Goal: Find specific page/section: Find specific page/section

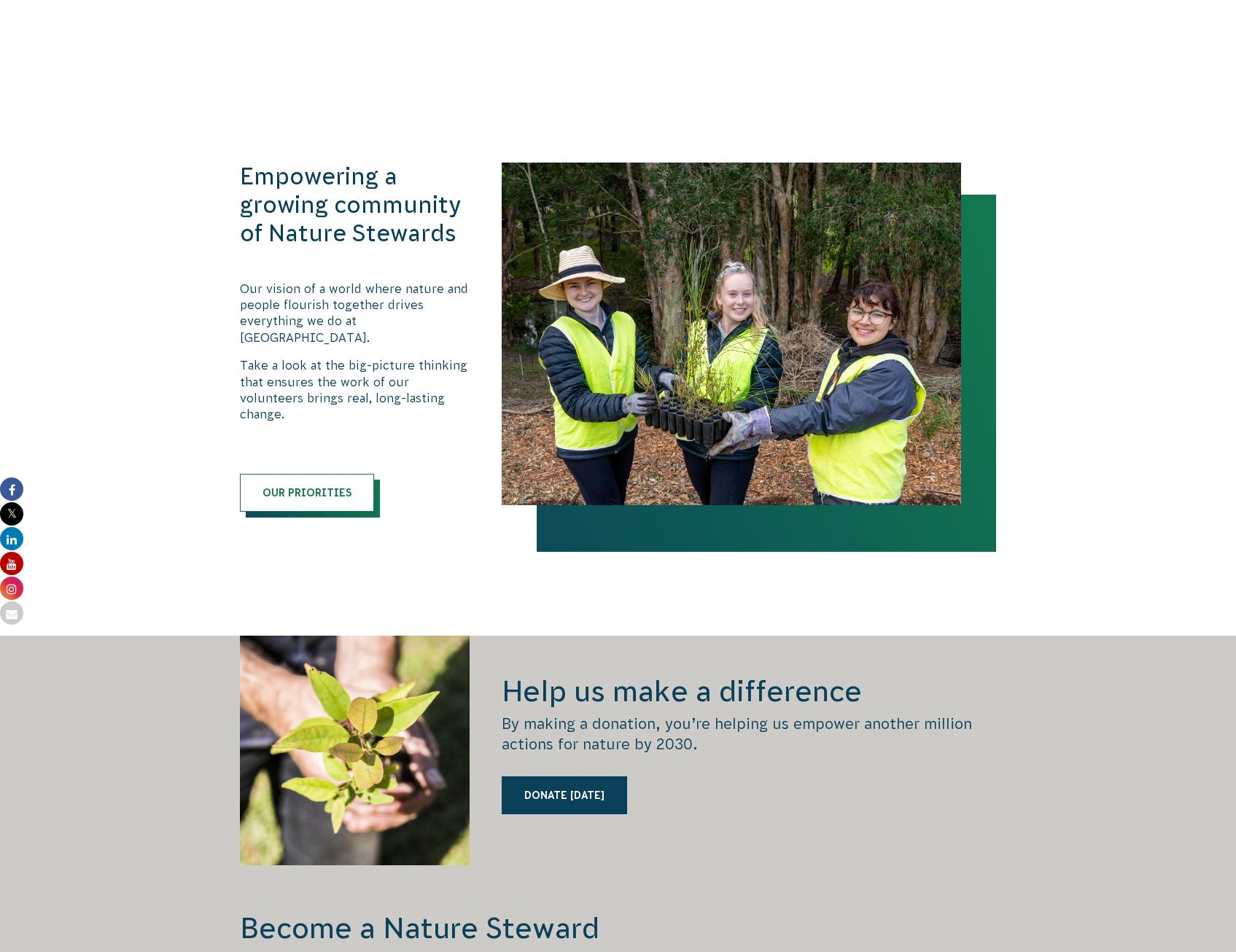
scroll to position [1804, 0]
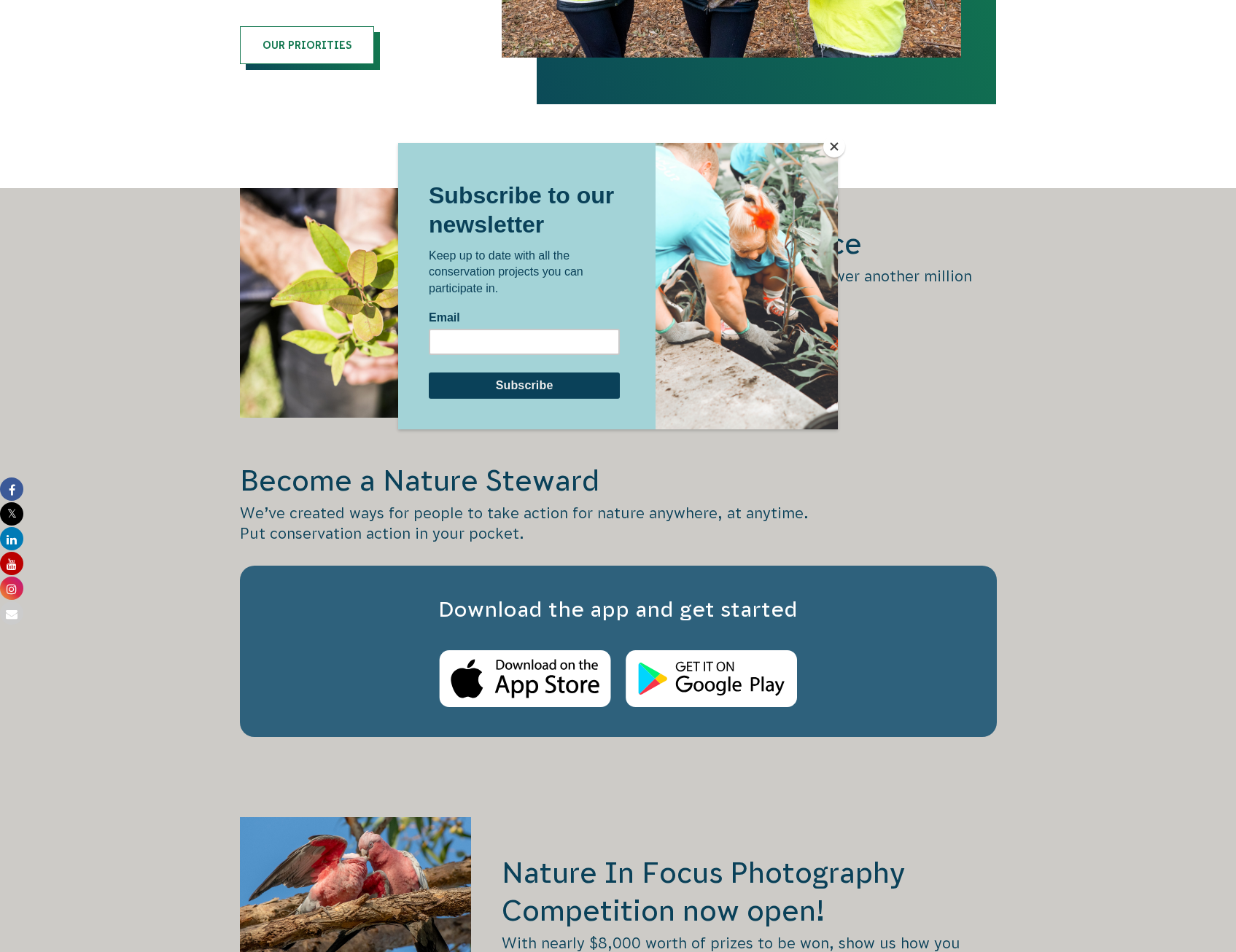
click at [836, 143] on button "Close" at bounding box center [835, 147] width 22 height 22
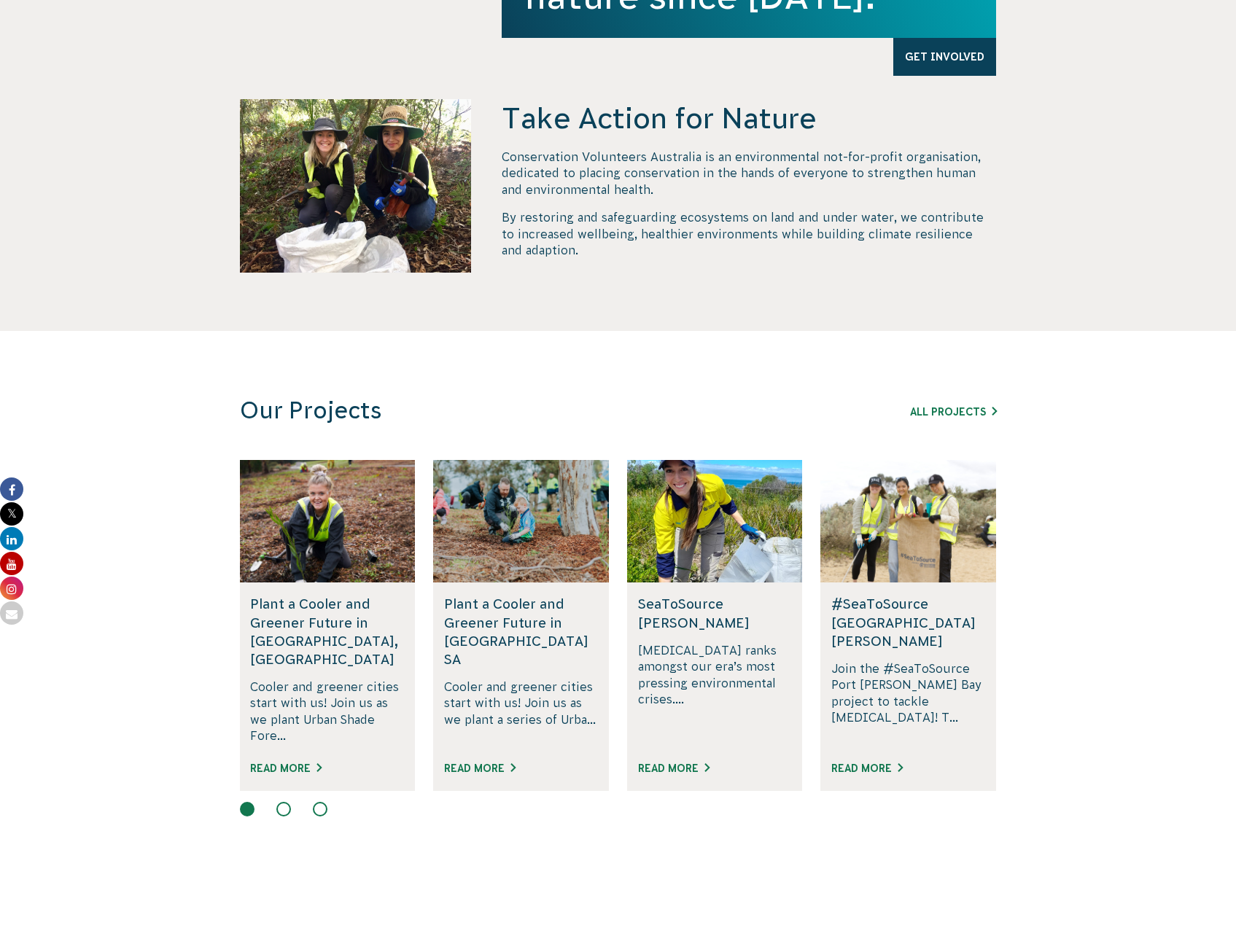
scroll to position [0, 0]
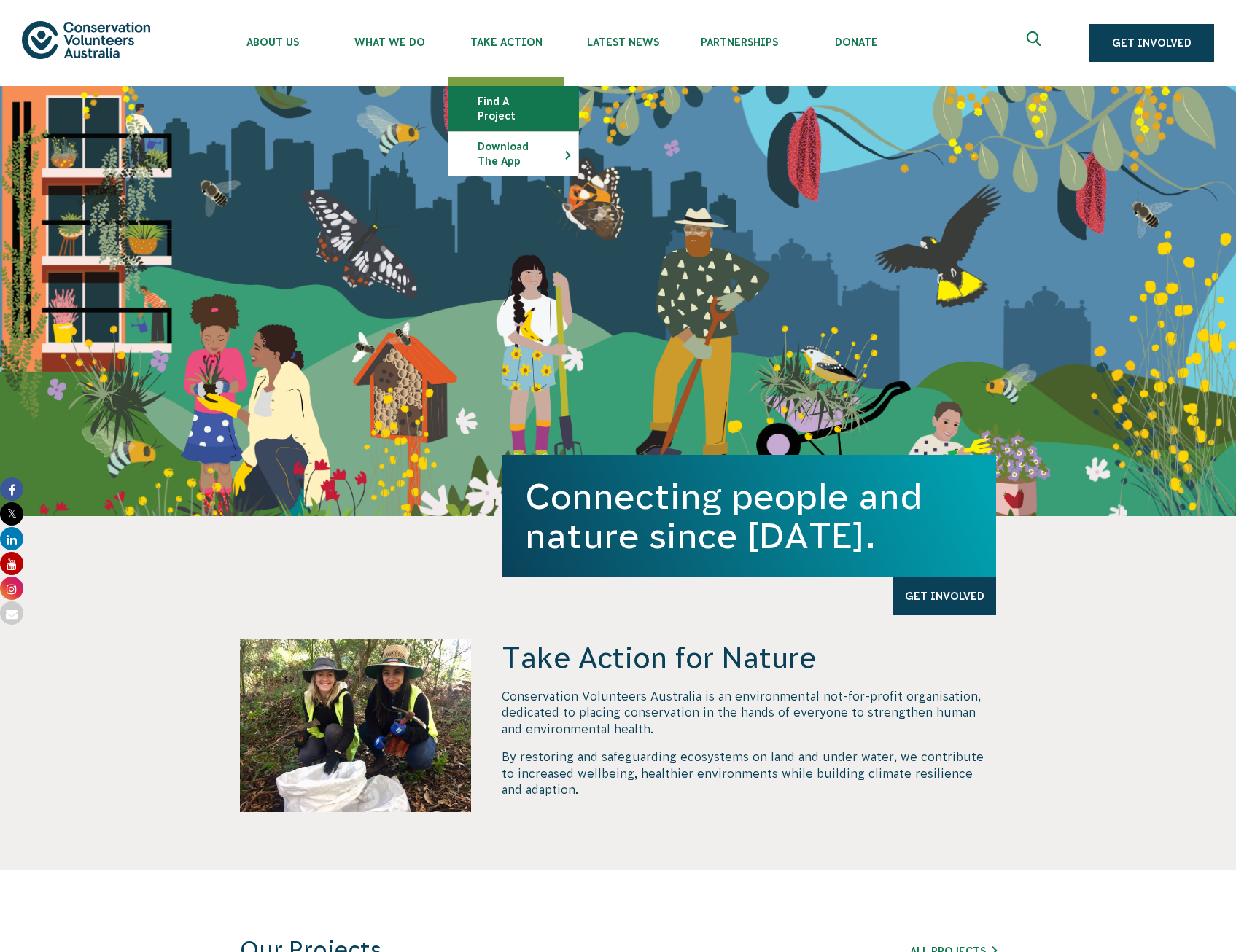
click at [524, 103] on link "Find a project" at bounding box center [513, 108] width 130 height 43
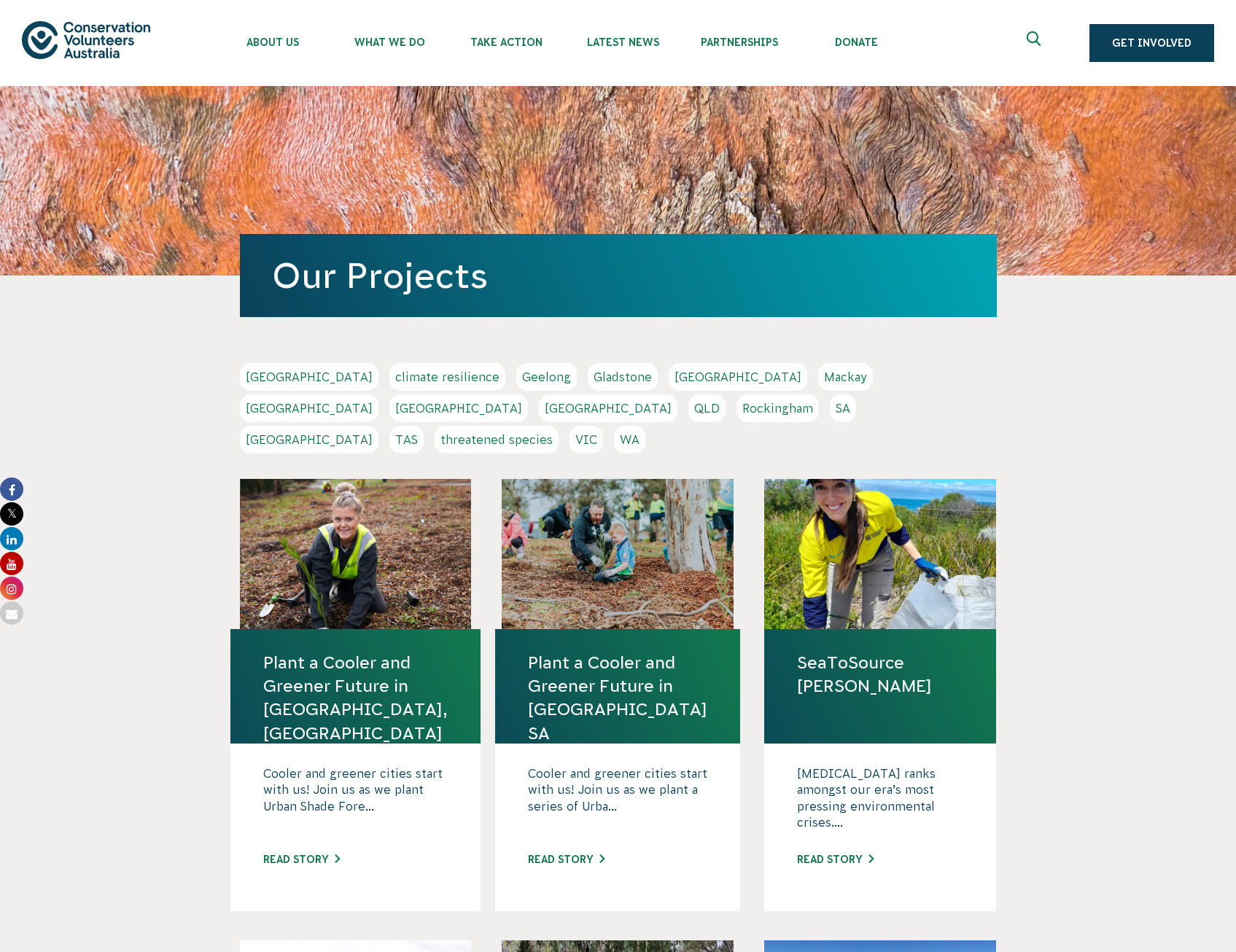
click at [378, 425] on link "[GEOGRAPHIC_DATA]" at bounding box center [309, 439] width 138 height 28
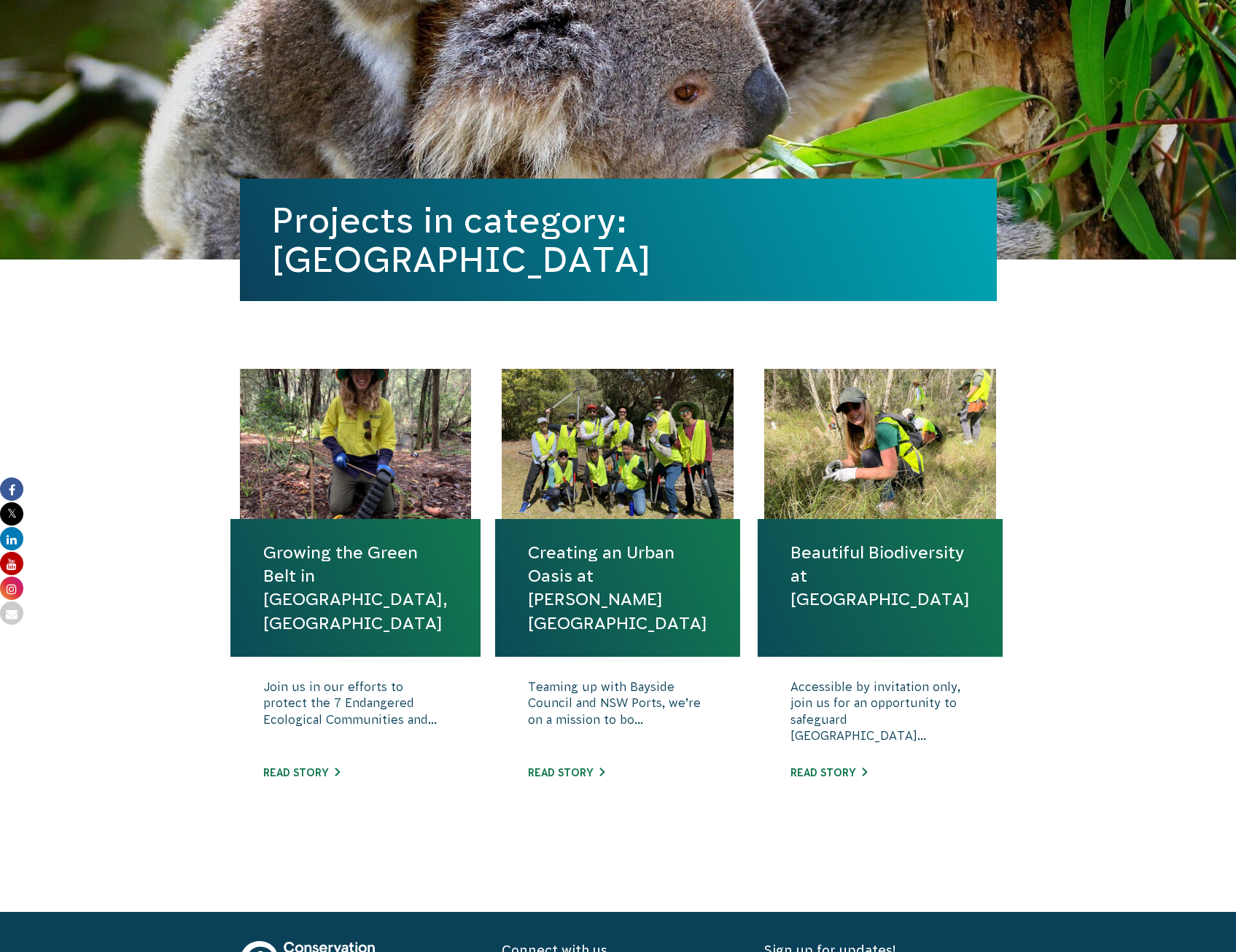
scroll to position [198, 0]
